Goal: Task Accomplishment & Management: Use online tool/utility

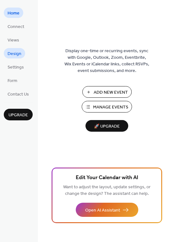
click at [14, 53] on span "Design" at bounding box center [15, 54] width 14 height 7
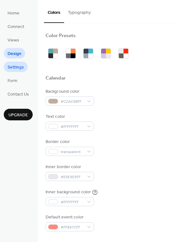
click at [15, 64] on span "Settings" at bounding box center [16, 67] width 16 height 7
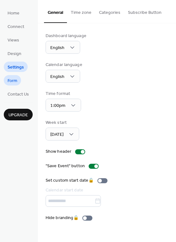
click at [16, 83] on span "Form" at bounding box center [13, 81] width 10 height 7
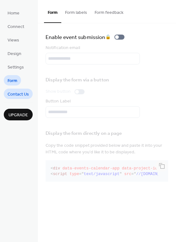
click at [19, 95] on span "Contact Us" at bounding box center [18, 94] width 21 height 7
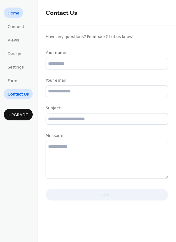
click at [11, 12] on span "Home" at bounding box center [14, 13] width 12 height 7
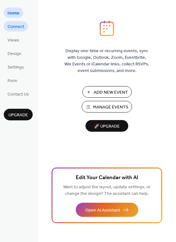
click at [20, 28] on span "Connect" at bounding box center [16, 27] width 17 height 7
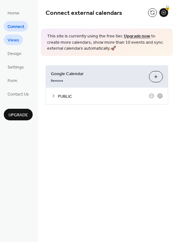
click at [17, 40] on span "Views" at bounding box center [14, 40] width 12 height 7
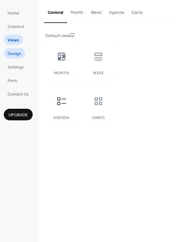
click at [13, 52] on span "Design" at bounding box center [15, 54] width 14 height 7
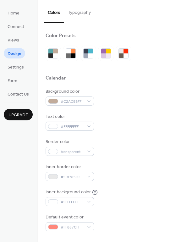
click at [13, 70] on span "Settings" at bounding box center [16, 67] width 16 height 7
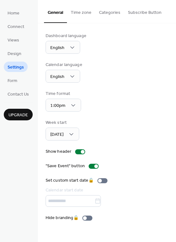
click at [13, 59] on ul "Home Connect Views Design Settings Form Contact Us" at bounding box center [18, 53] width 29 height 91
click at [13, 55] on span "Design" at bounding box center [15, 54] width 14 height 7
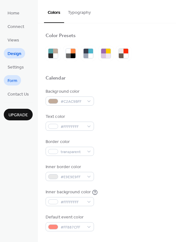
click at [15, 82] on span "Form" at bounding box center [13, 81] width 10 height 7
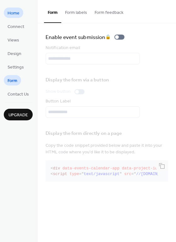
click at [19, 10] on span "Home" at bounding box center [14, 13] width 12 height 7
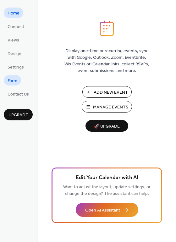
click at [14, 84] on span "Form" at bounding box center [13, 81] width 10 height 7
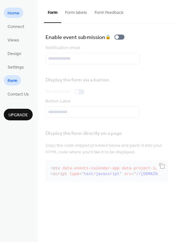
click at [17, 16] on span "Home" at bounding box center [14, 13] width 12 height 7
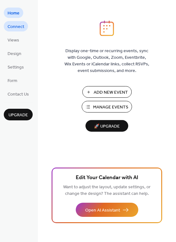
click at [12, 26] on span "Connect" at bounding box center [16, 27] width 17 height 7
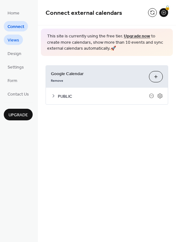
click at [12, 37] on span "Views" at bounding box center [14, 40] width 12 height 7
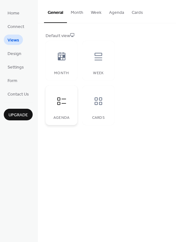
click at [62, 107] on div at bounding box center [61, 101] width 19 height 19
click at [119, 12] on button "Agenda" at bounding box center [116, 11] width 23 height 22
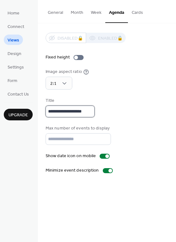
click at [80, 111] on input "**********" at bounding box center [70, 112] width 49 height 12
click at [69, 113] on input "**********" at bounding box center [70, 112] width 49 height 12
type input "**********"
